Goal: Check status: Check status

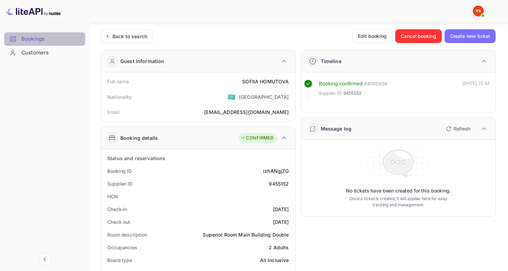
click at [57, 37] on div "Bookings" at bounding box center [51, 39] width 60 height 8
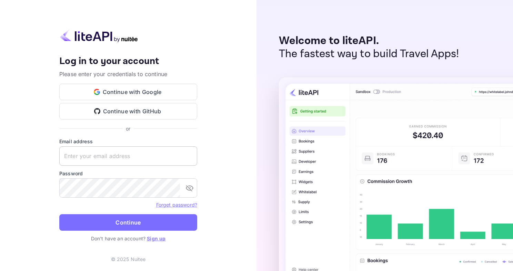
click at [152, 159] on input "text" at bounding box center [128, 156] width 138 height 19
type input "[EMAIL_ADDRESS][DOMAIN_NAME]"
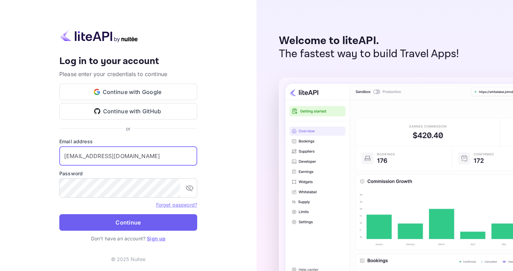
click at [125, 221] on button "Continue" at bounding box center [128, 222] width 138 height 17
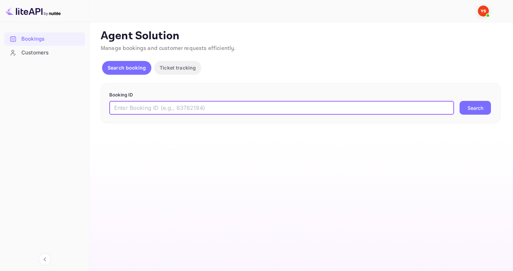
click at [170, 113] on input "text" at bounding box center [281, 108] width 345 height 14
paste input "9487025"
type input "9487025"
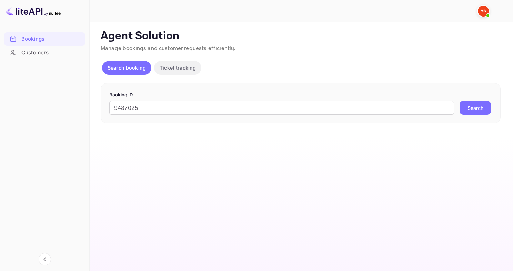
click at [474, 110] on button "Search" at bounding box center [475, 108] width 31 height 14
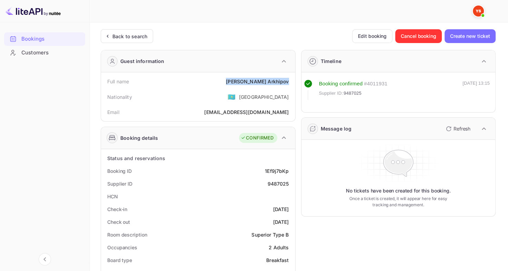
drag, startPoint x: 251, startPoint y: 81, endPoint x: 289, endPoint y: 81, distance: 38.3
click at [289, 81] on div "Full name Viktor Arkhipov" at bounding box center [198, 81] width 189 height 13
copy div "Viktor Arkhipov"
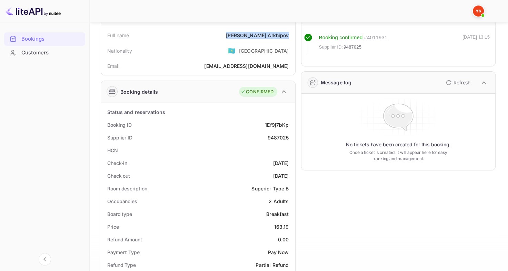
scroll to position [62, 0]
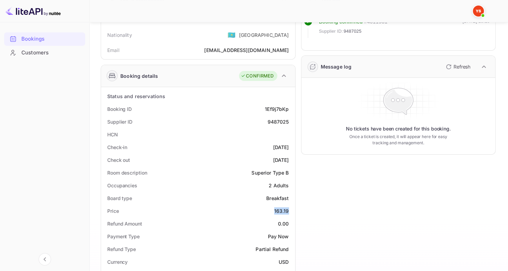
drag, startPoint x: 273, startPoint y: 208, endPoint x: 289, endPoint y: 208, distance: 15.9
click at [289, 208] on div "Price 163.19" at bounding box center [198, 211] width 189 height 13
copy div "163.19"
